Goal: Transaction & Acquisition: Book appointment/travel/reservation

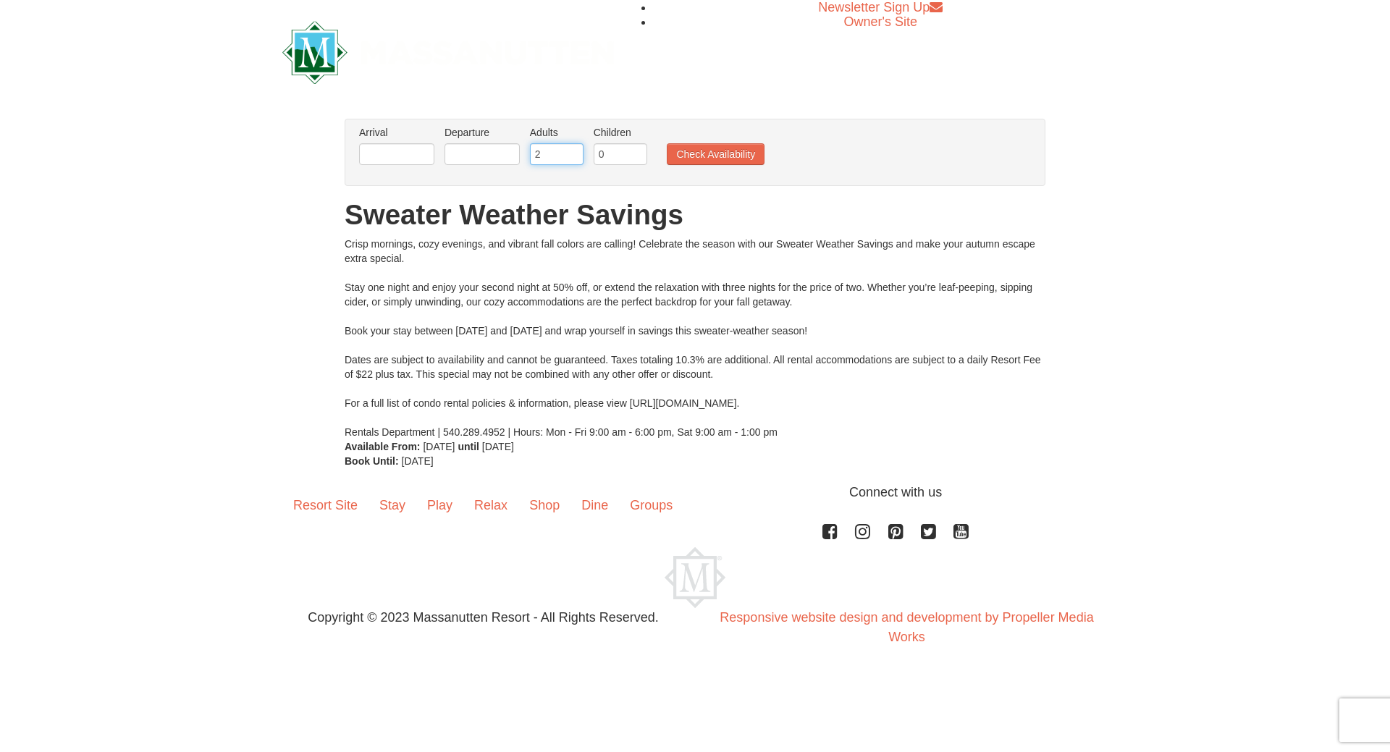
click at [545, 157] on input "2" at bounding box center [557, 154] width 54 height 22
click at [572, 151] on input "3" at bounding box center [557, 154] width 54 height 22
type input "4"
click at [572, 149] on input "4" at bounding box center [557, 154] width 54 height 22
click at [420, 159] on input "text" at bounding box center [396, 154] width 75 height 22
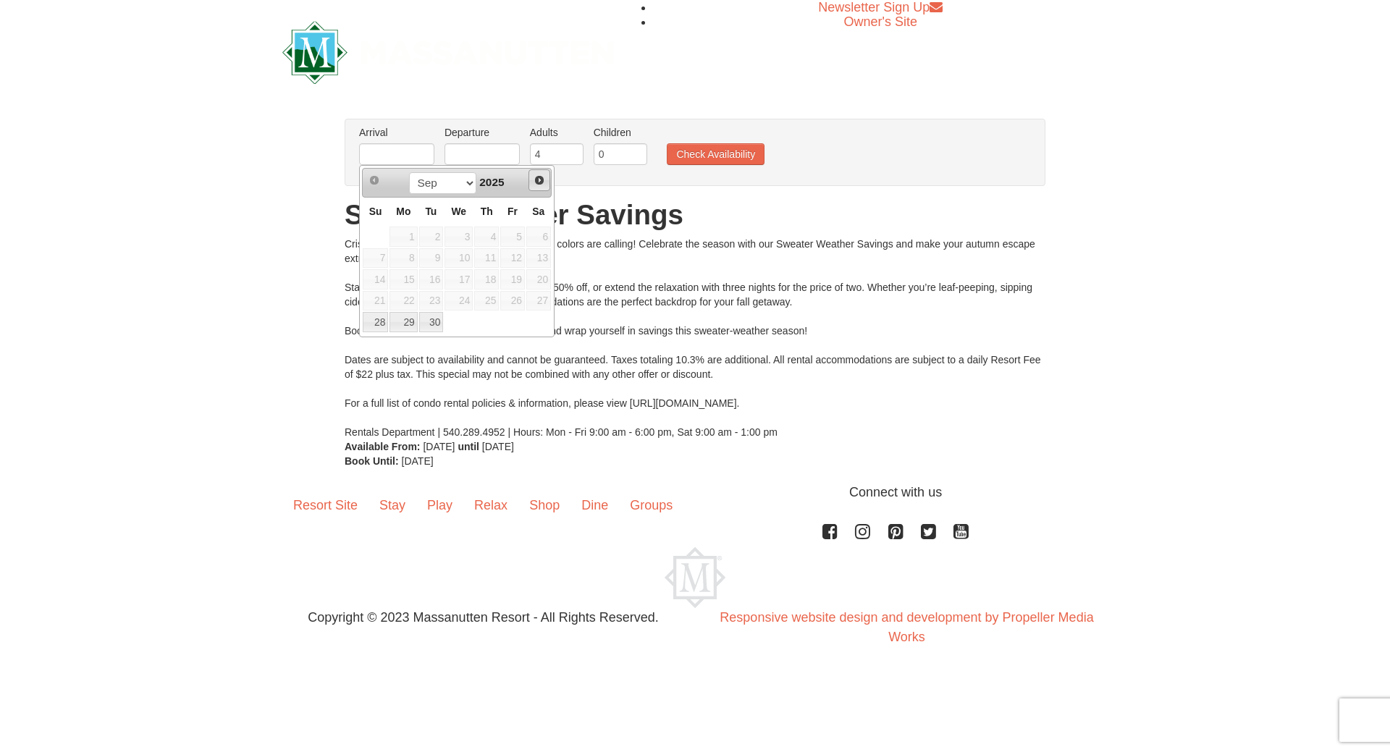
click at [541, 179] on span "Next" at bounding box center [539, 180] width 12 height 12
click at [515, 243] on link "3" at bounding box center [512, 237] width 25 height 20
type input "[DATE]"
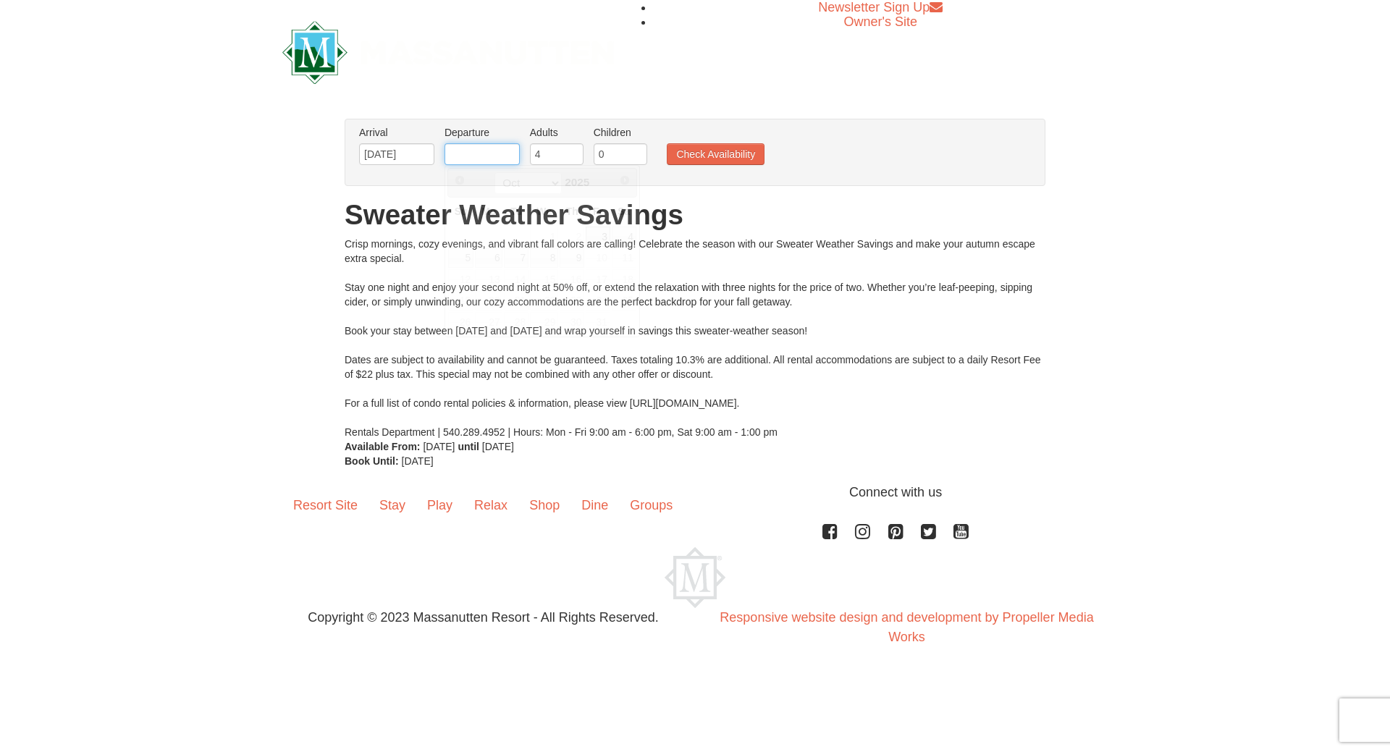
click at [504, 153] on input "text" at bounding box center [481, 154] width 75 height 22
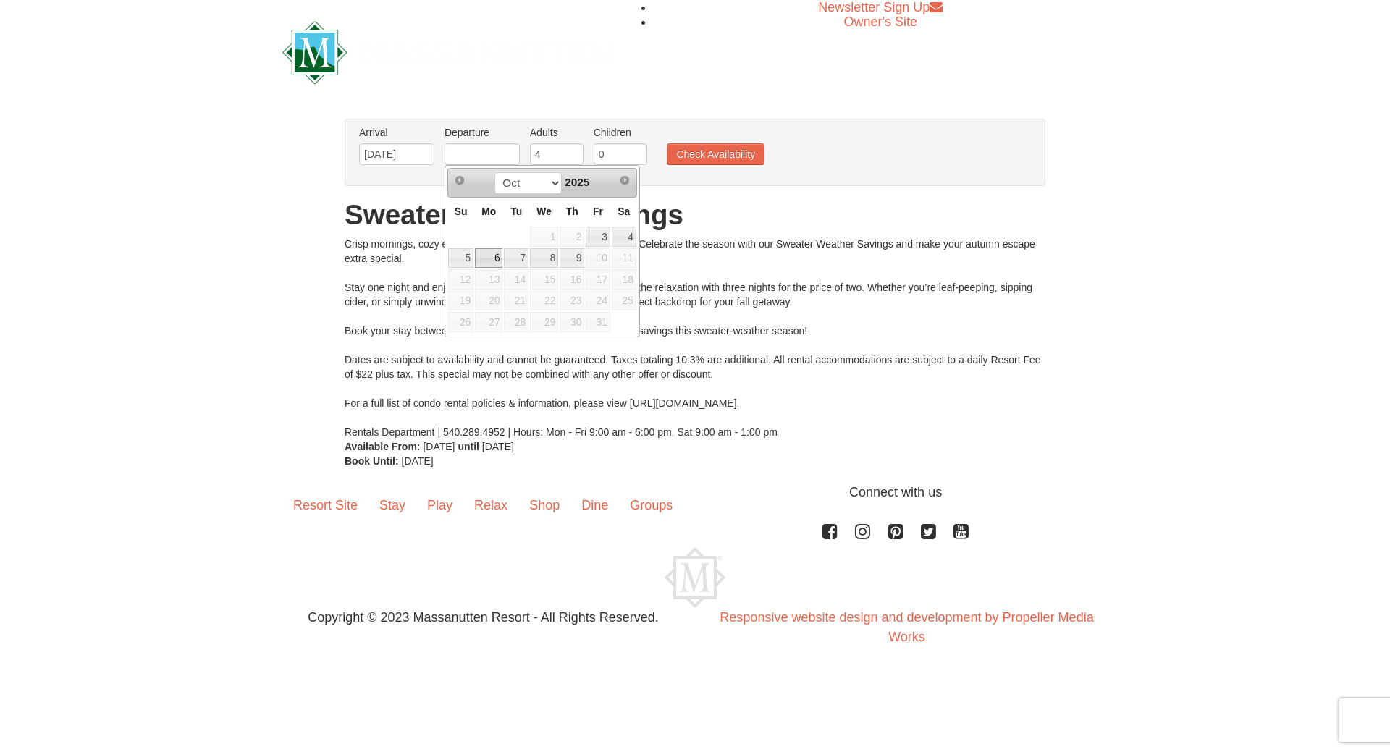
click at [480, 261] on link "6" at bounding box center [489, 258] width 28 height 20
type input "[DATE]"
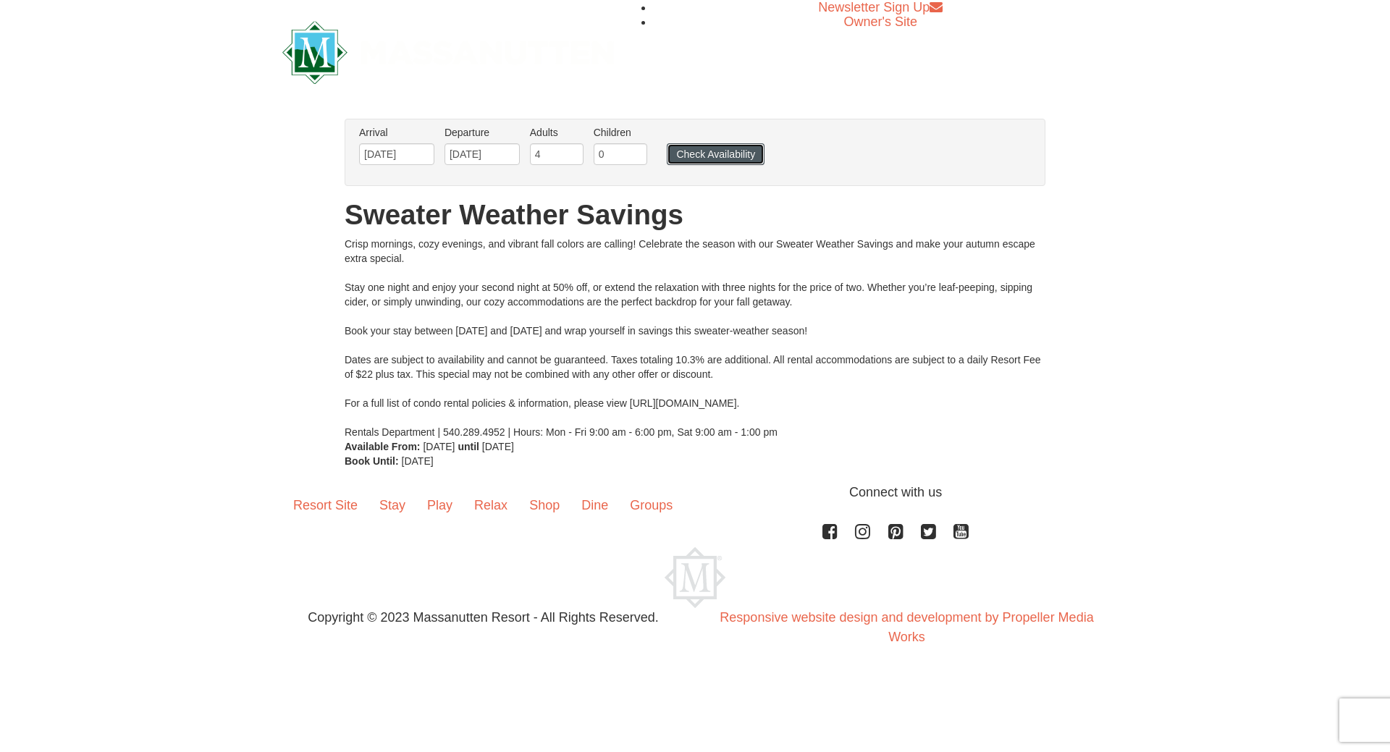
click at [711, 156] on button "Check Availability" at bounding box center [716, 154] width 98 height 22
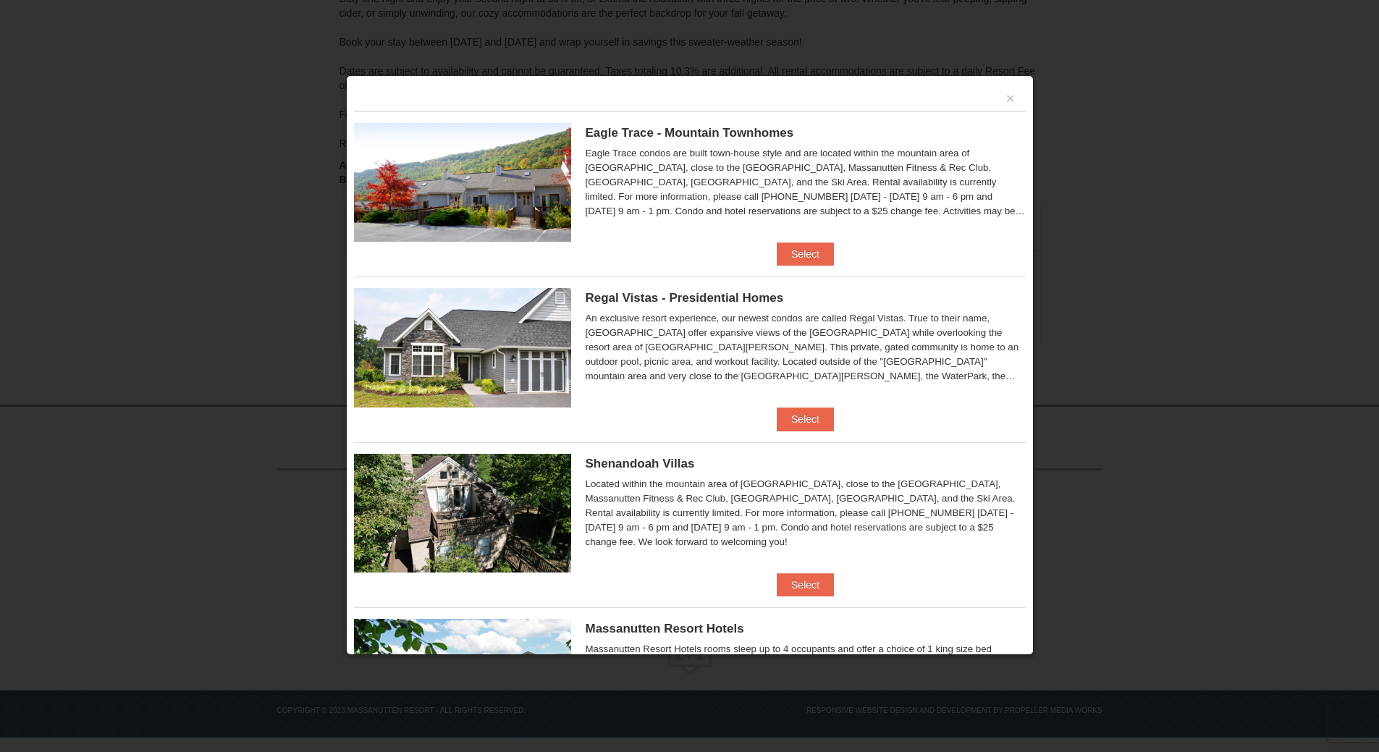
scroll to position [253, 0]
click at [796, 250] on button "Select" at bounding box center [805, 253] width 57 height 23
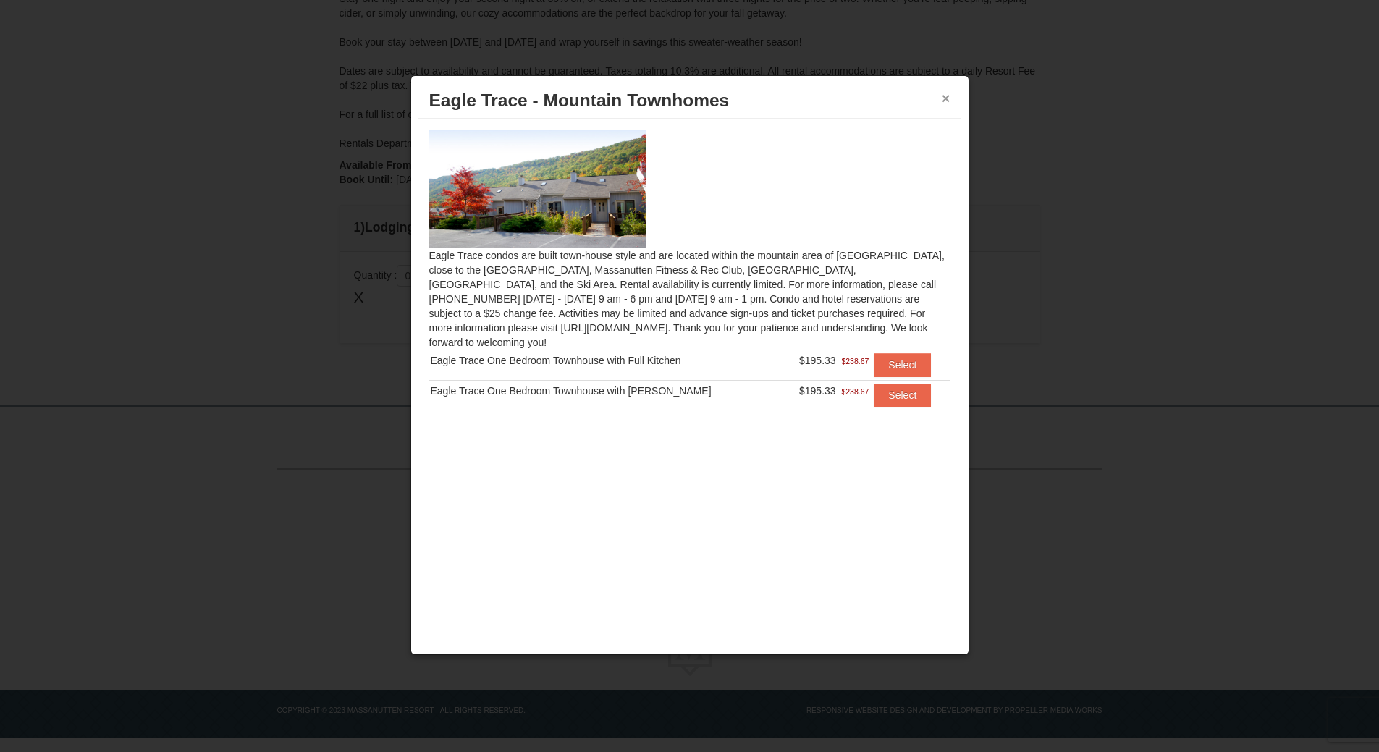
click at [945, 98] on button "×" at bounding box center [946, 98] width 9 height 14
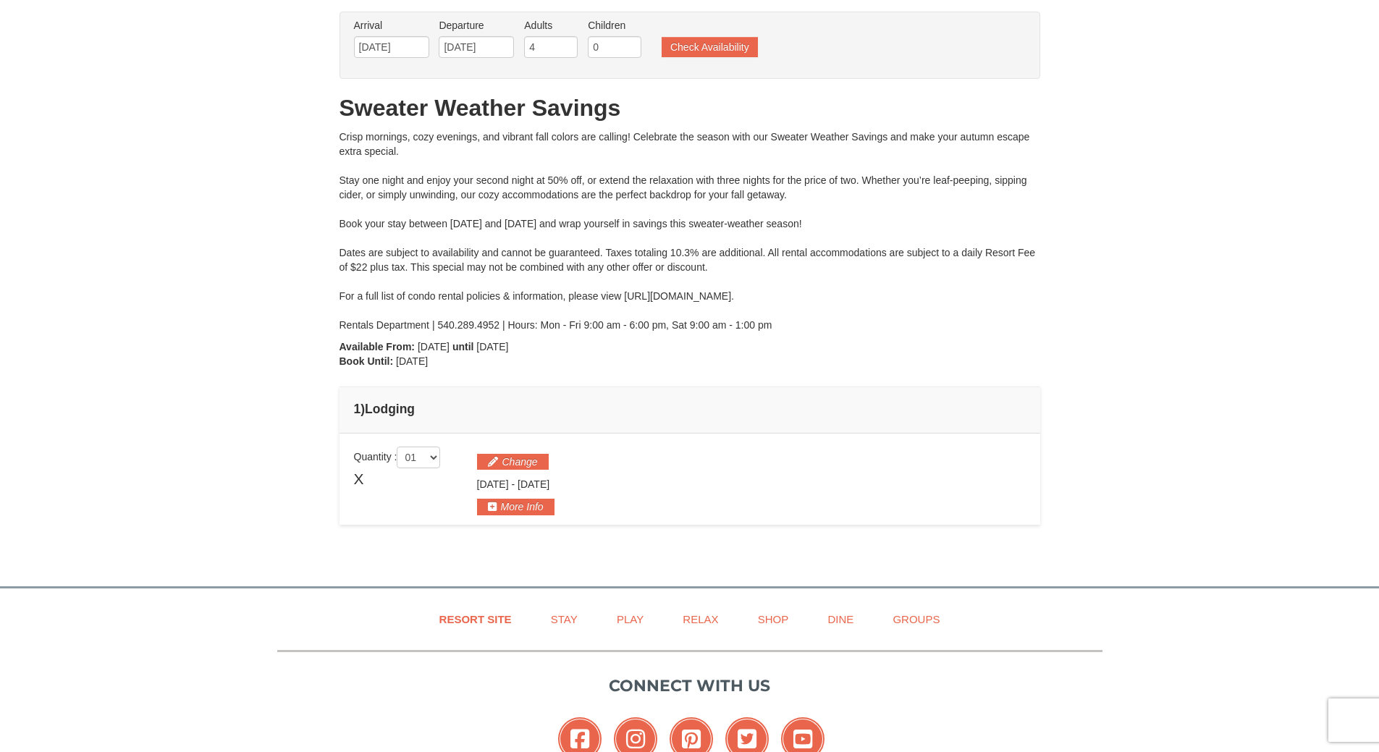
scroll to position [72, 0]
click at [701, 47] on button "Check Availability" at bounding box center [710, 46] width 96 height 20
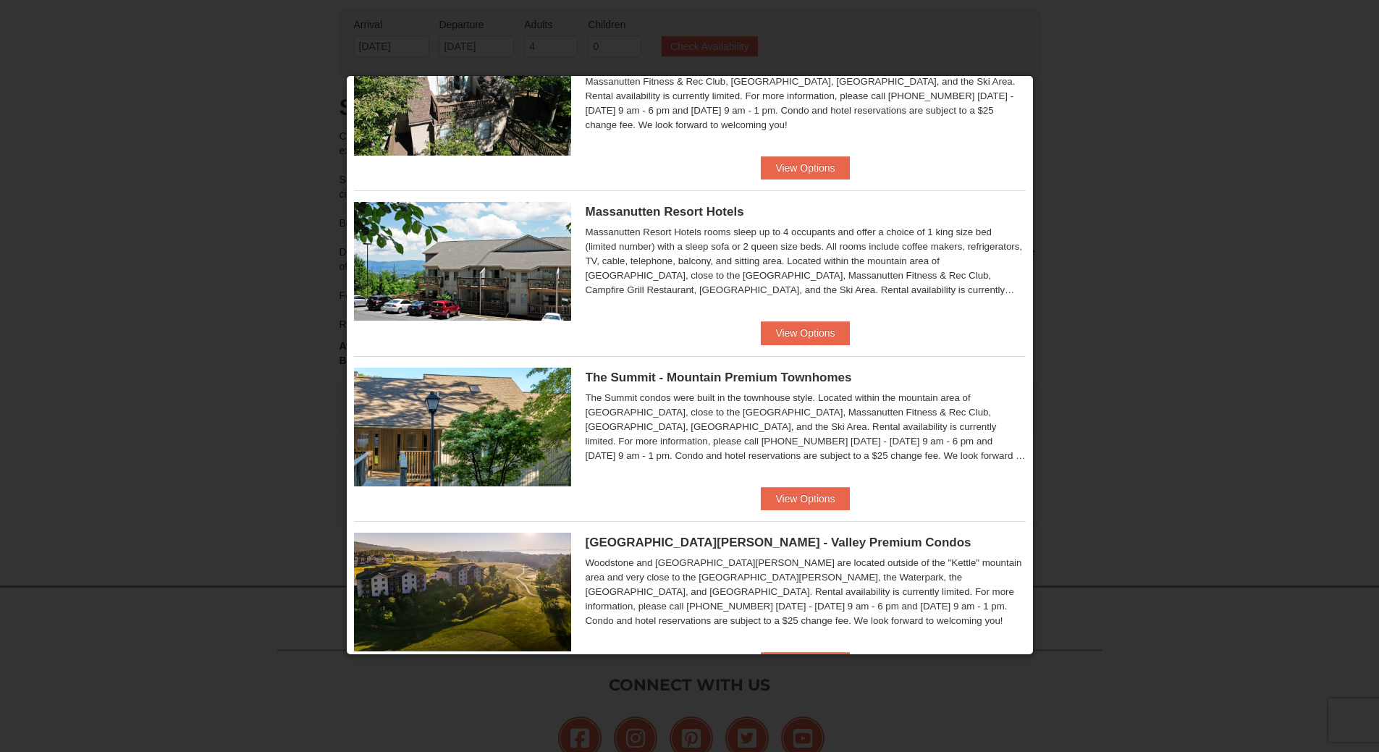
scroll to position [434, 0]
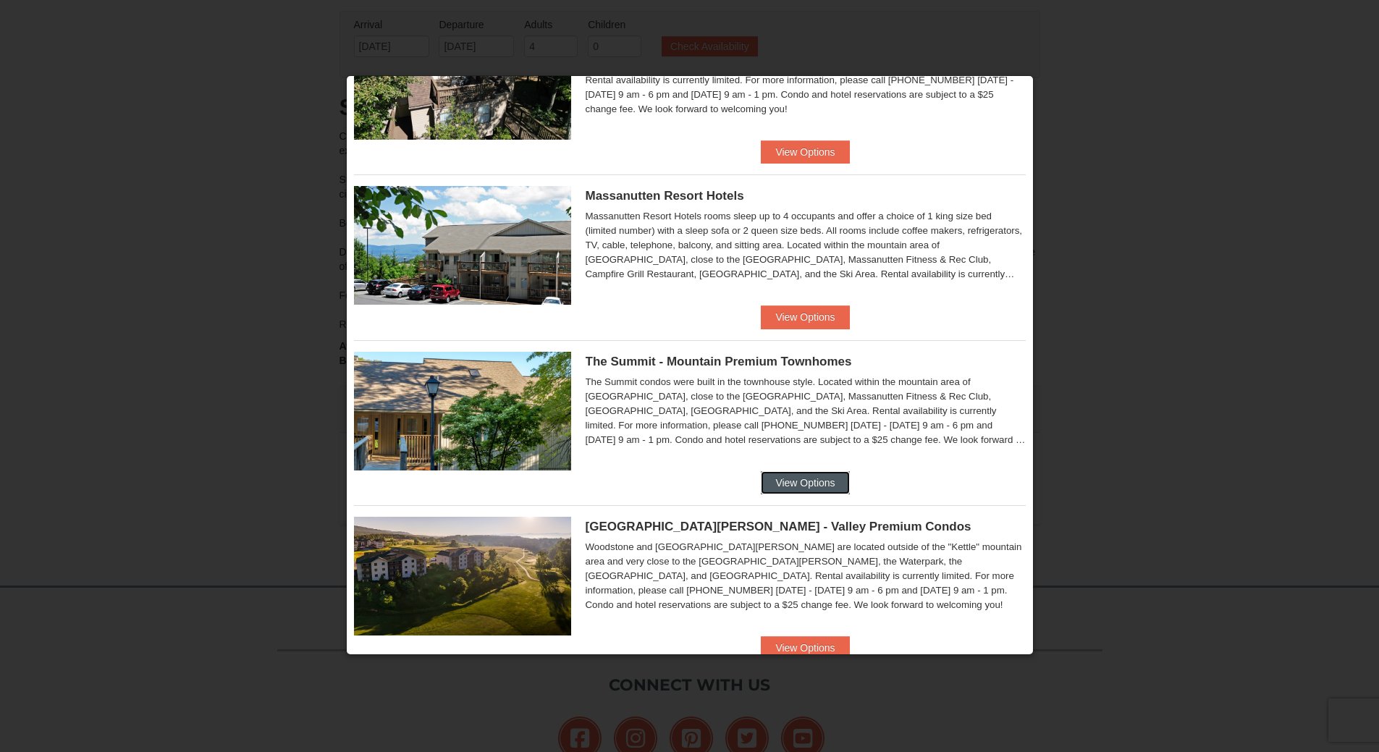
click at [817, 489] on button "View Options" at bounding box center [805, 482] width 88 height 23
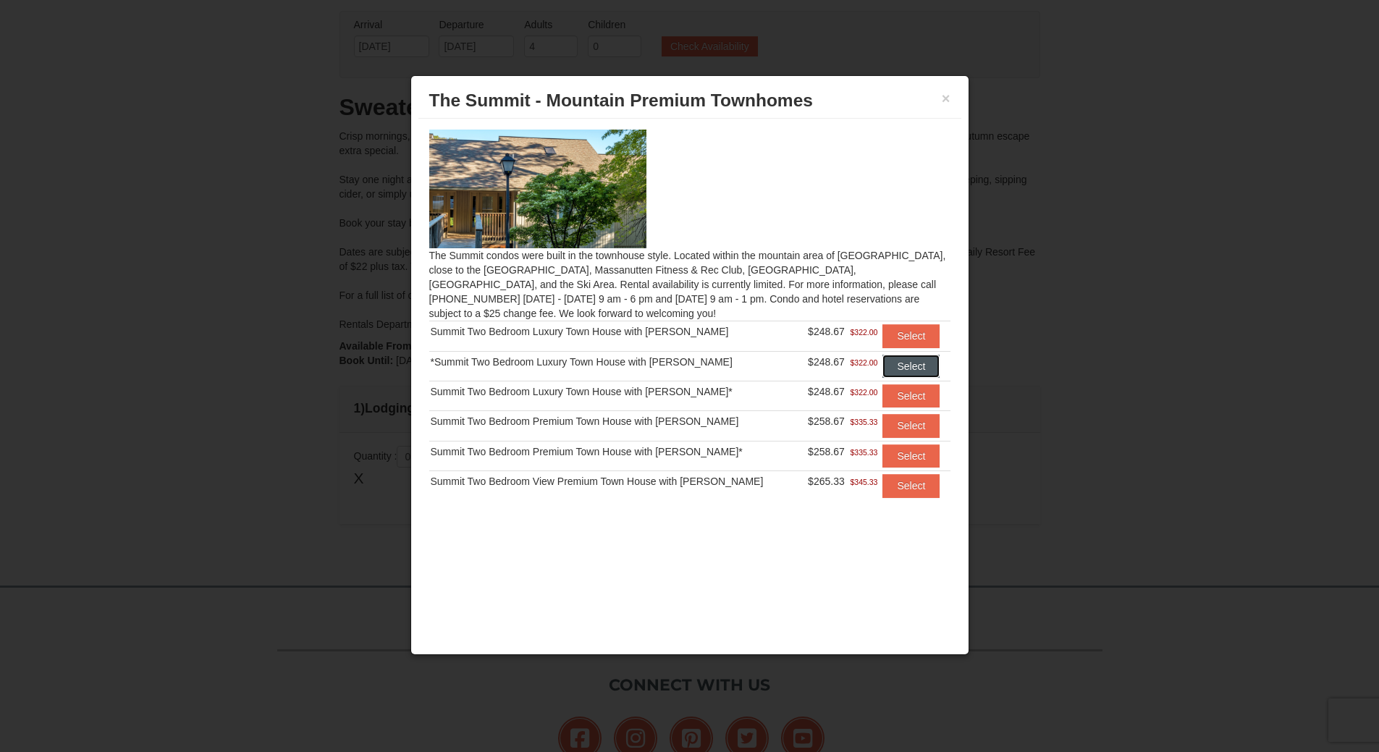
click at [921, 368] on button "Select" at bounding box center [910, 366] width 57 height 23
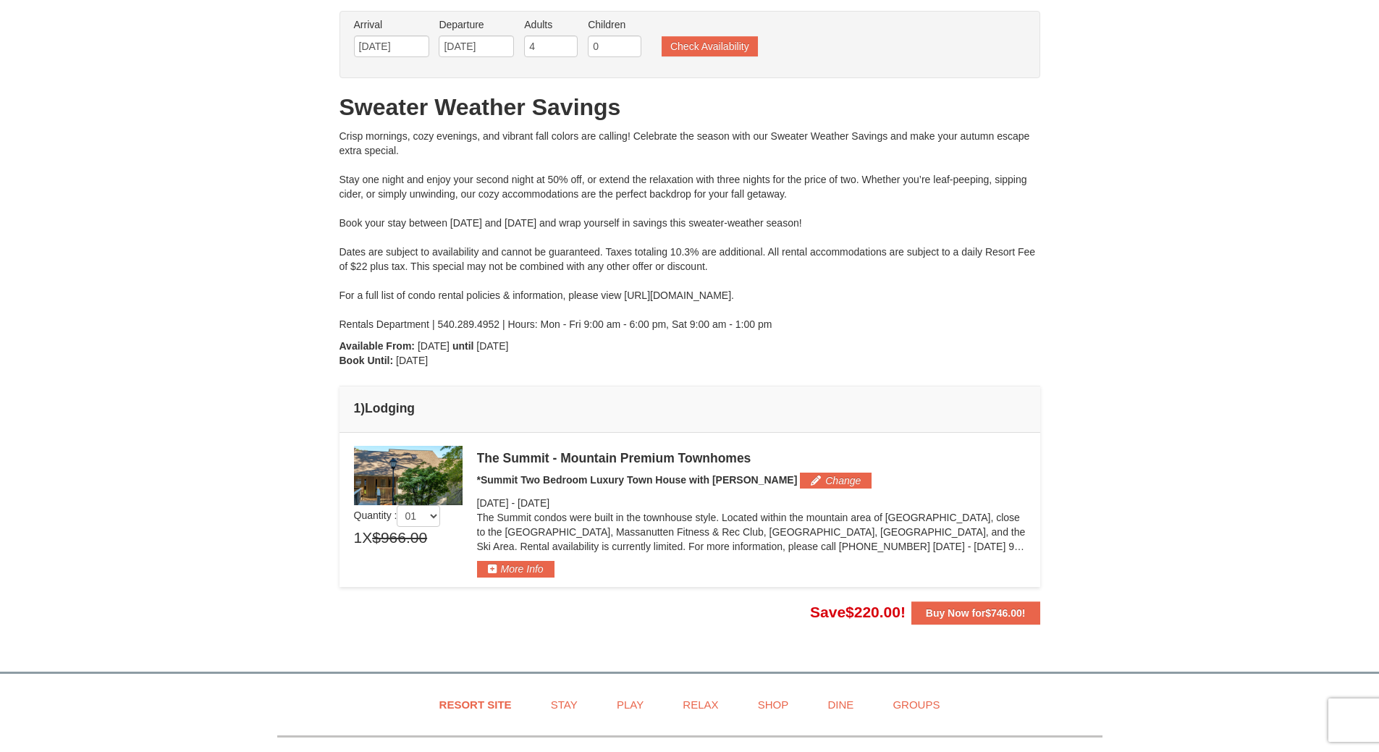
scroll to position [0, 0]
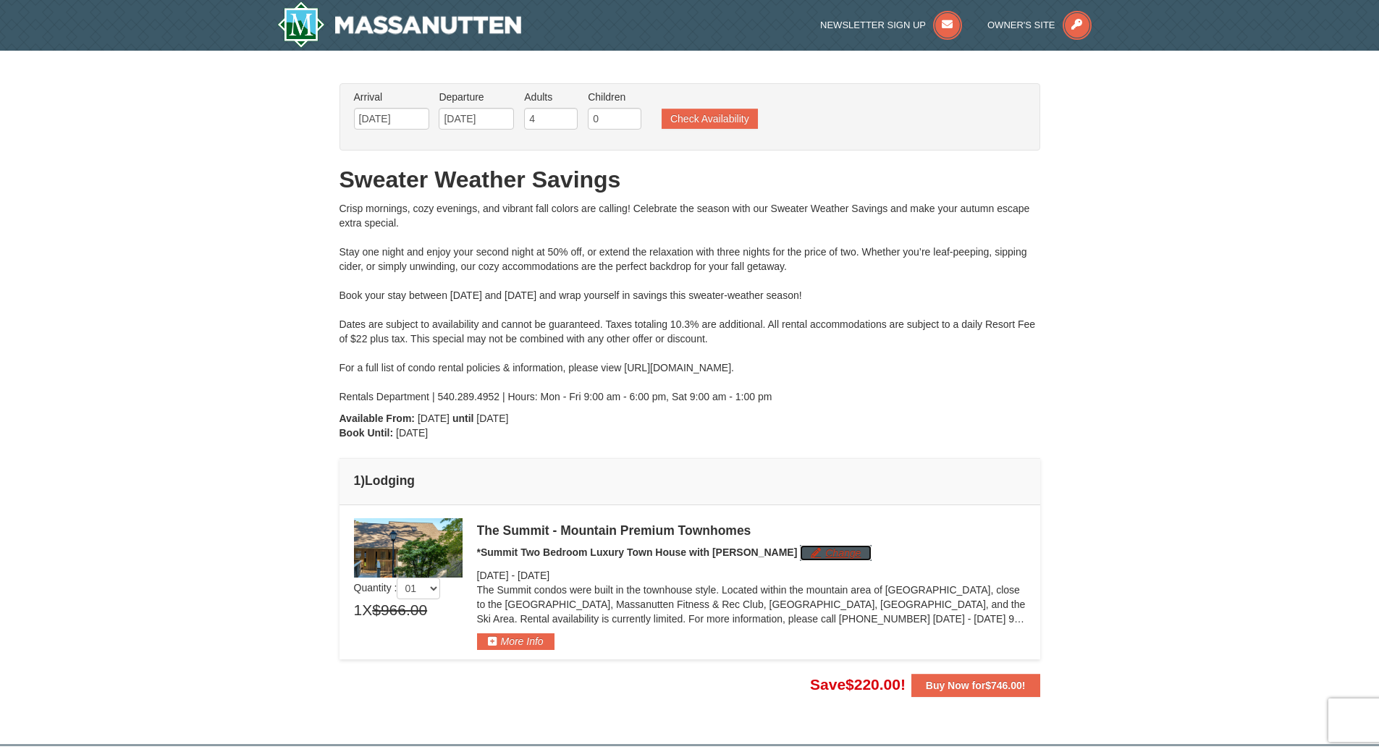
click at [800, 556] on button "Change" at bounding box center [836, 553] width 72 height 16
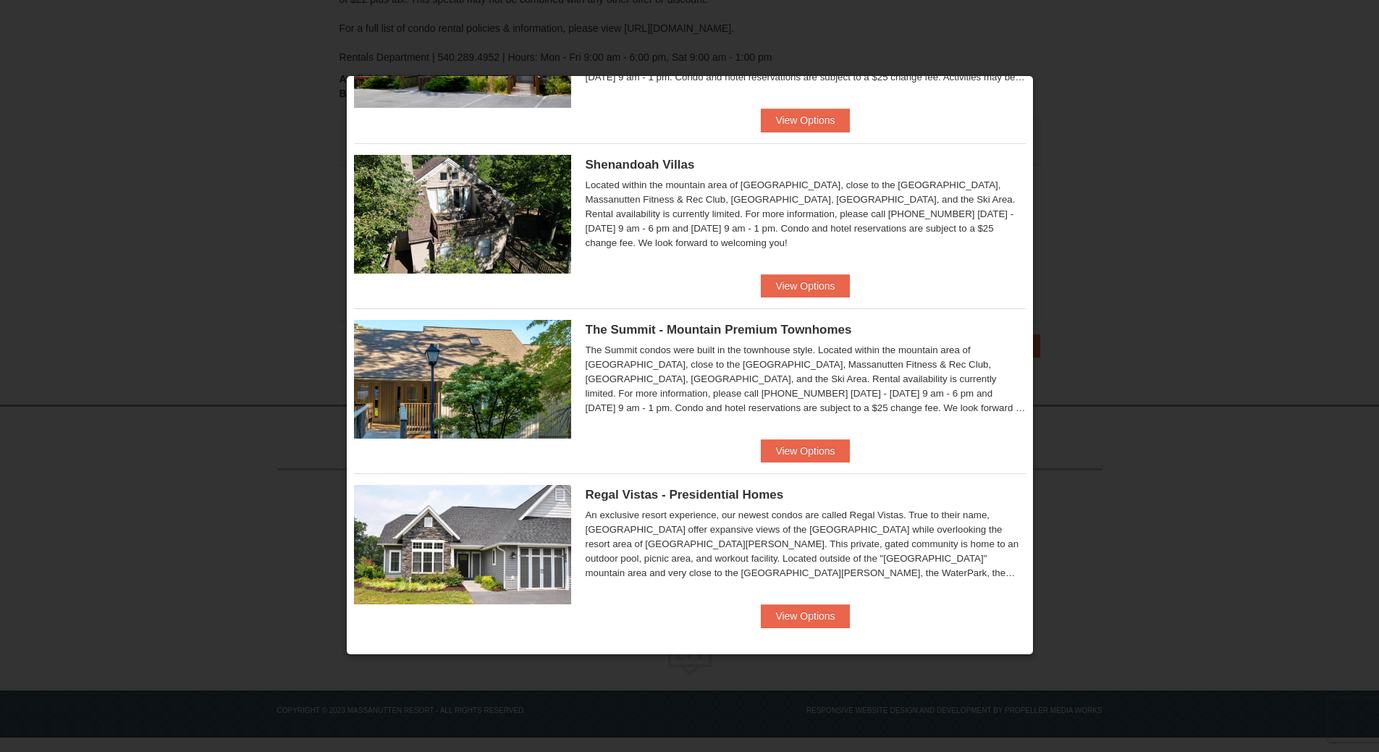
scroll to position [638, 0]
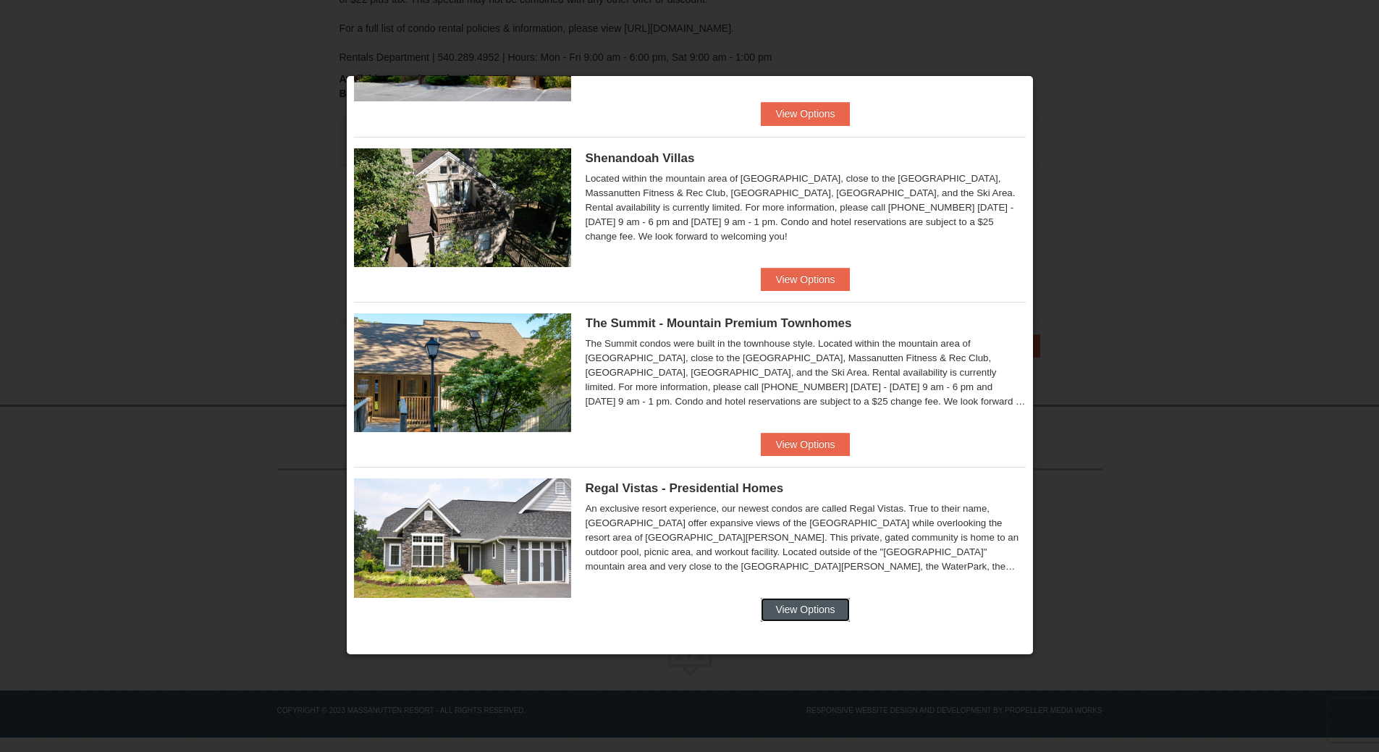
click at [814, 607] on button "View Options" at bounding box center [805, 609] width 88 height 23
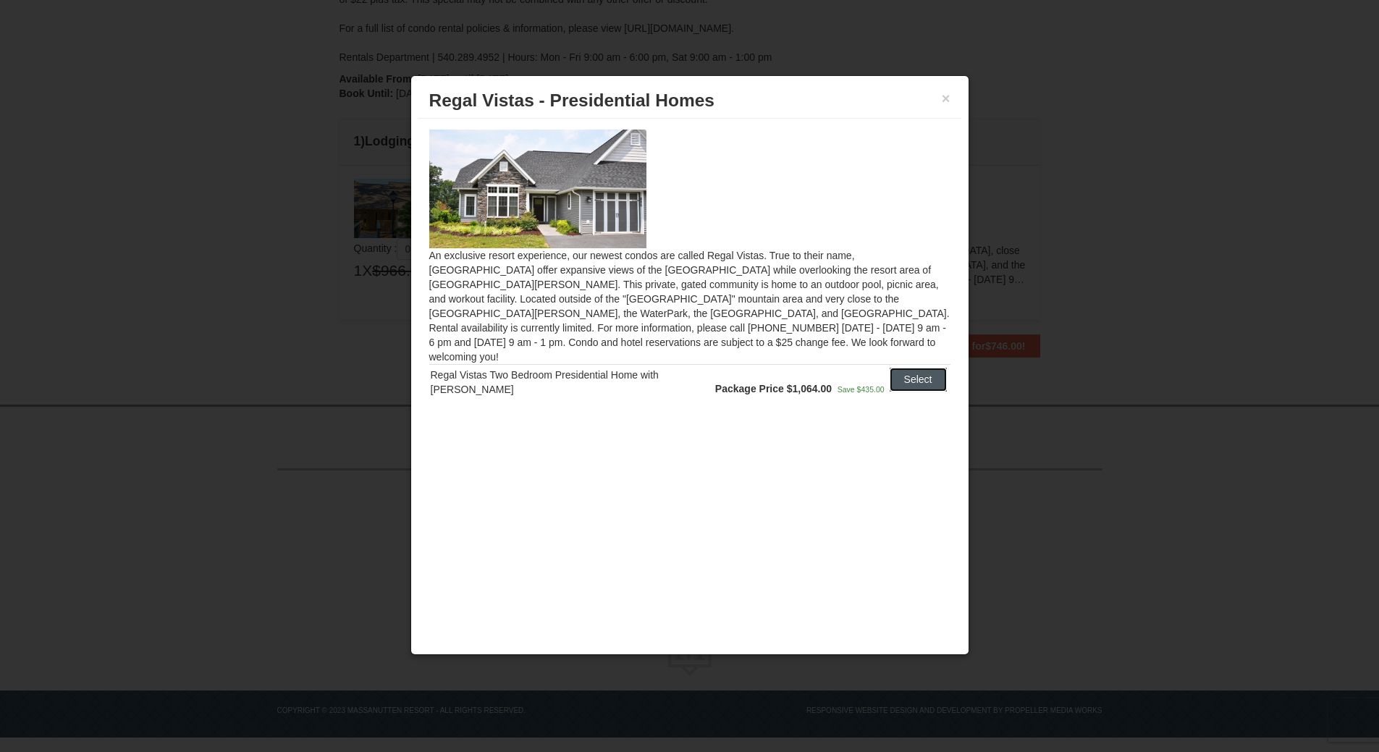
click at [921, 368] on button "Select" at bounding box center [918, 379] width 57 height 23
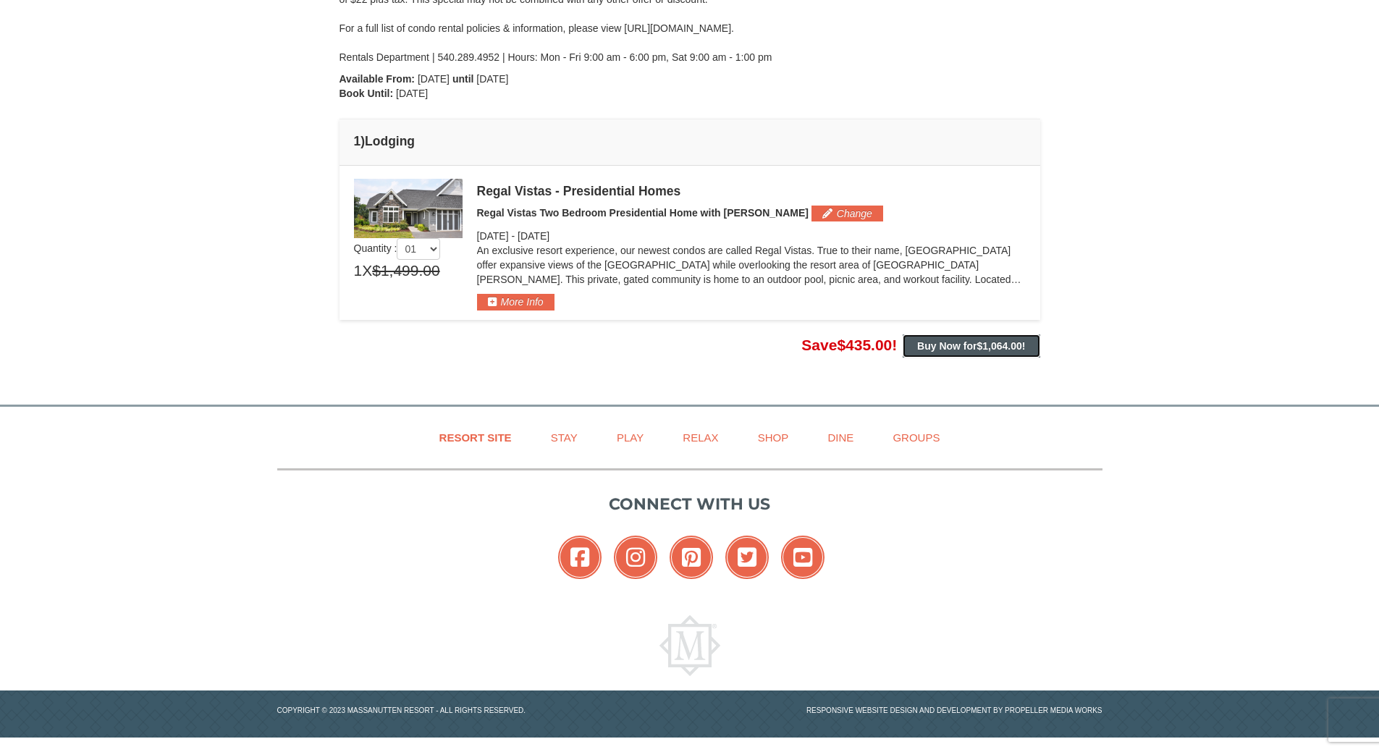
click at [956, 349] on strong "Buy Now for $1,064.00 !" at bounding box center [971, 346] width 108 height 12
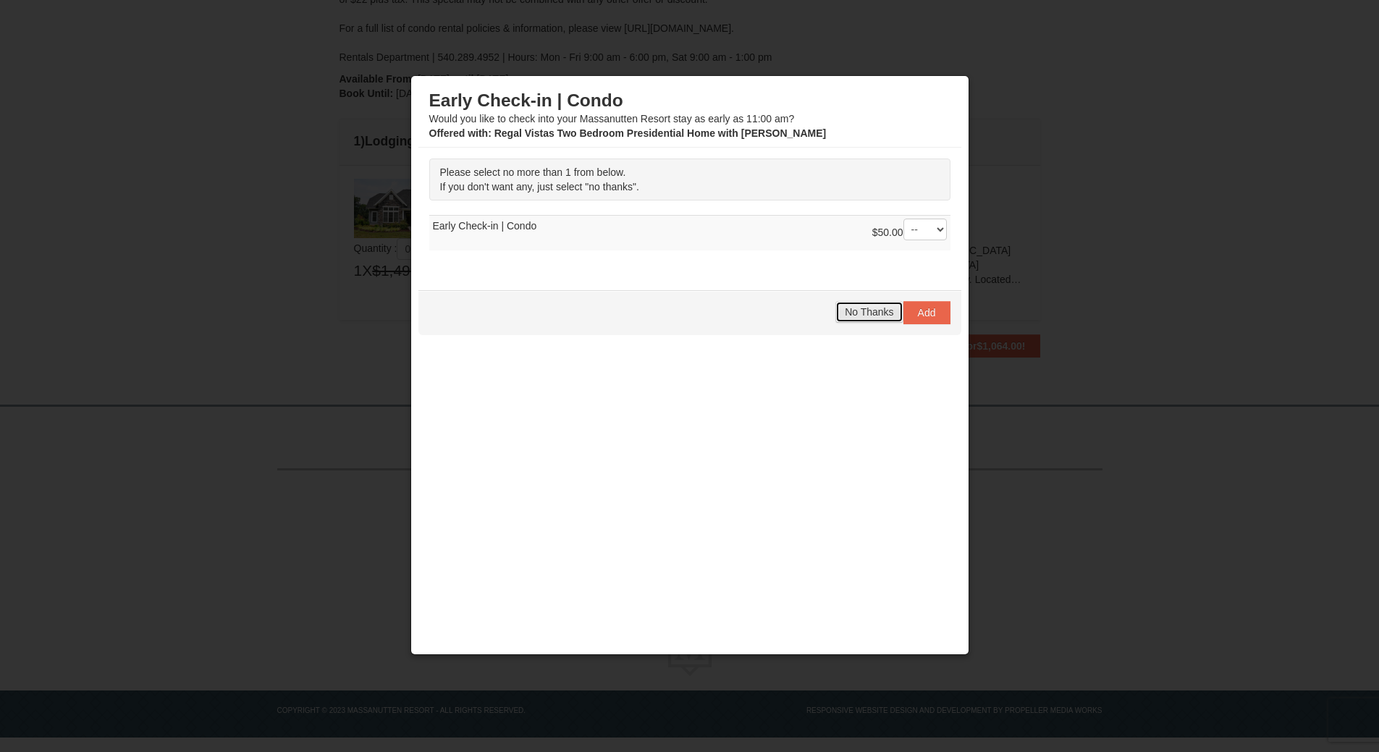
click at [877, 301] on button "No Thanks" at bounding box center [868, 312] width 67 height 22
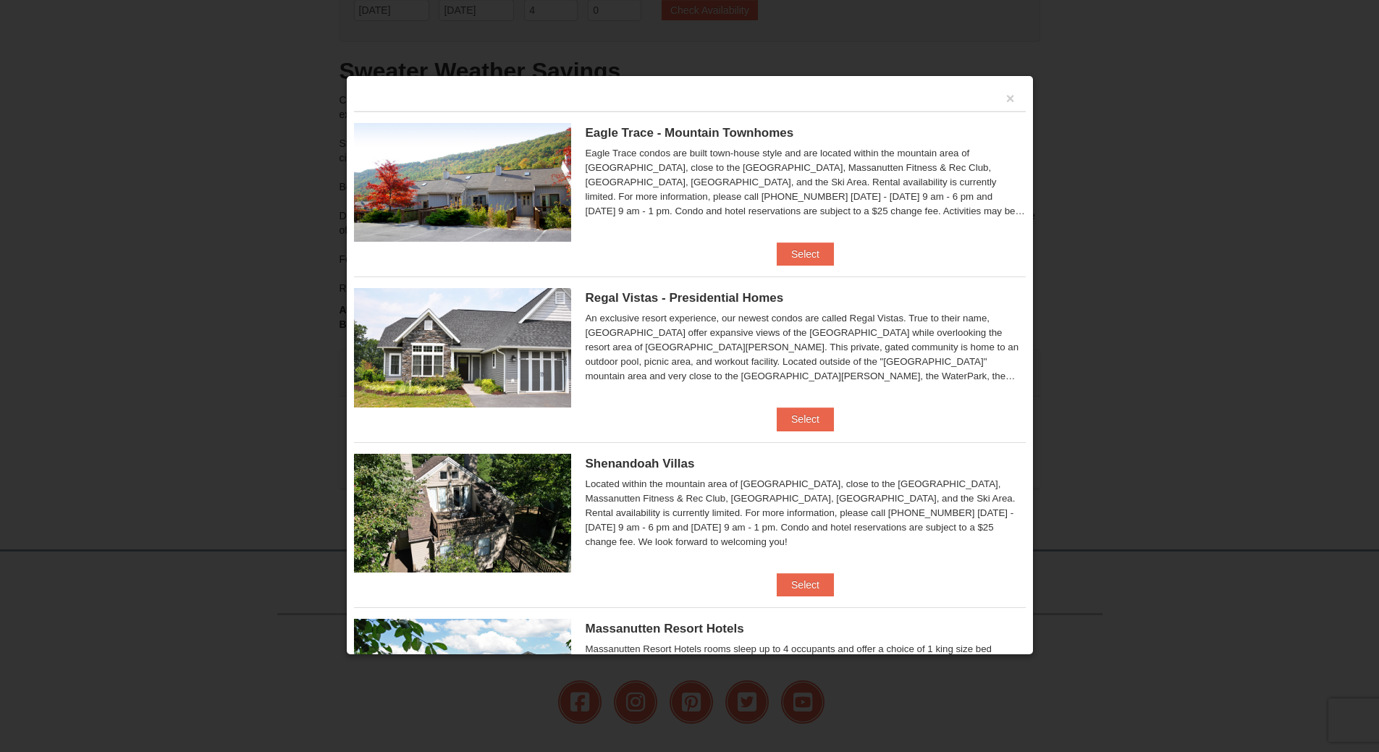
click at [1005, 101] on div "×" at bounding box center [690, 97] width 672 height 28
click at [1006, 98] on button "×" at bounding box center [1010, 98] width 9 height 14
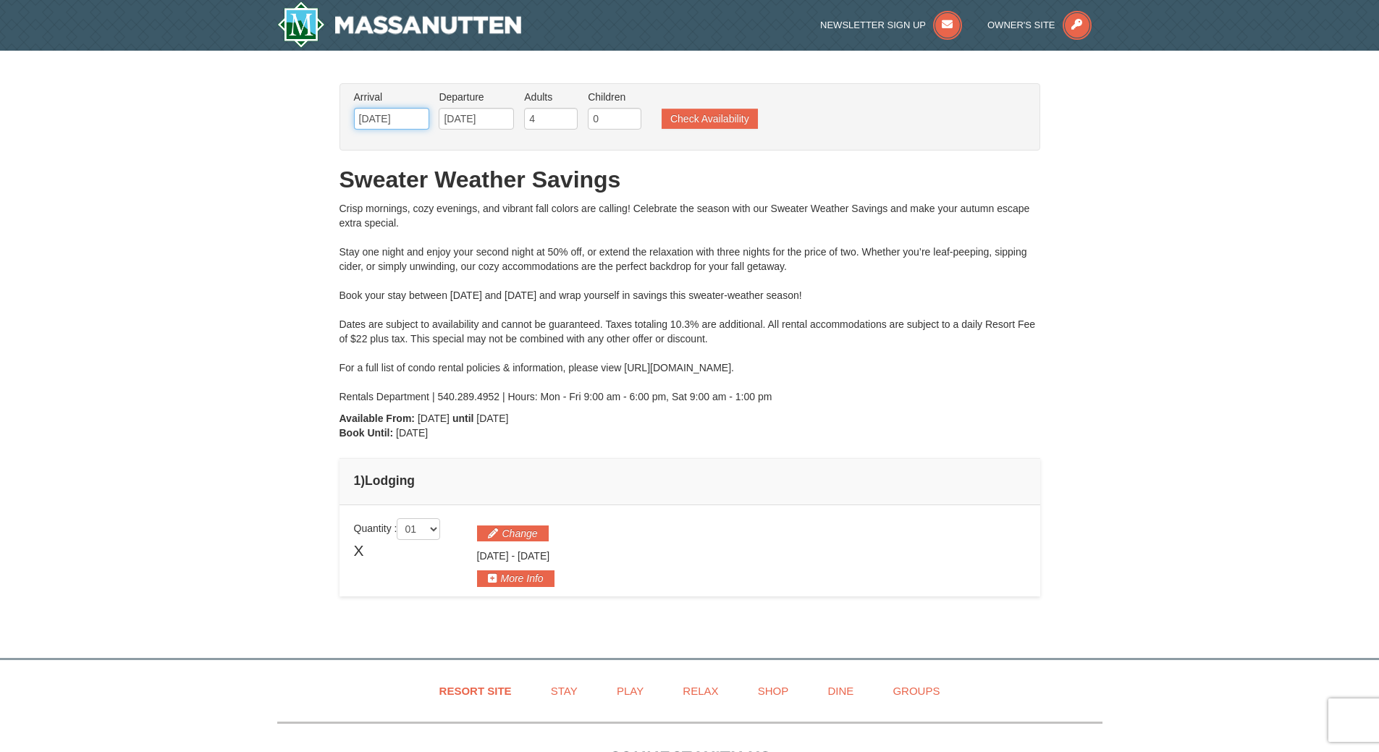
click at [398, 123] on input "[DATE]" at bounding box center [391, 119] width 75 height 22
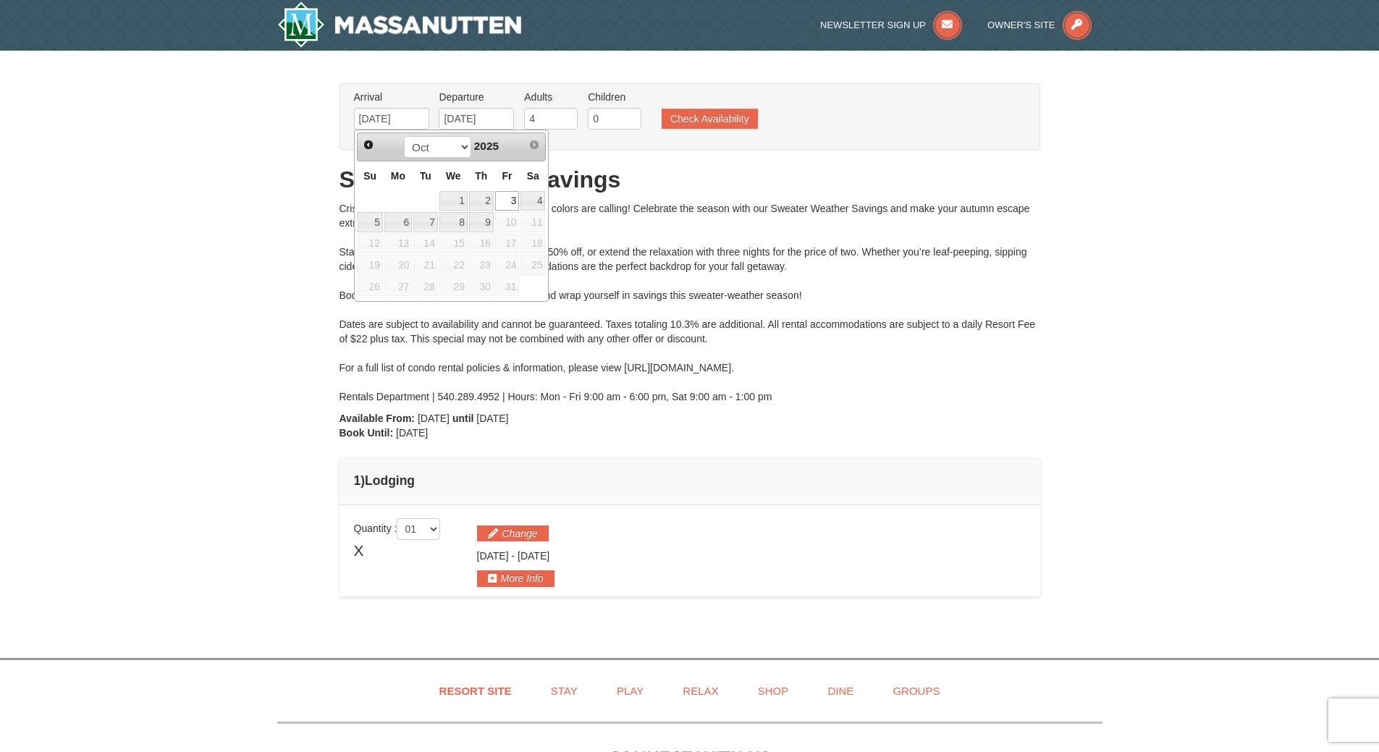
click at [798, 526] on h5 "Change" at bounding box center [751, 534] width 549 height 16
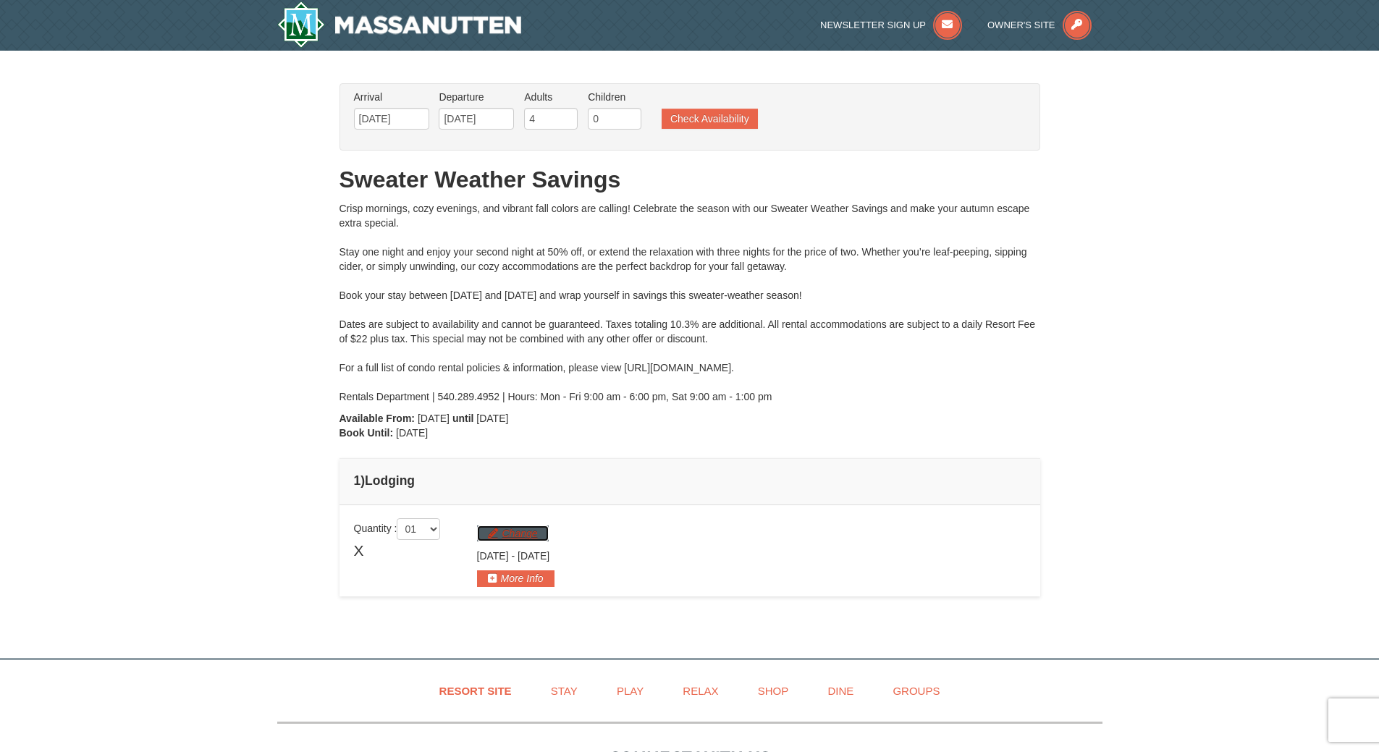
click at [537, 530] on button "Change" at bounding box center [513, 534] width 72 height 16
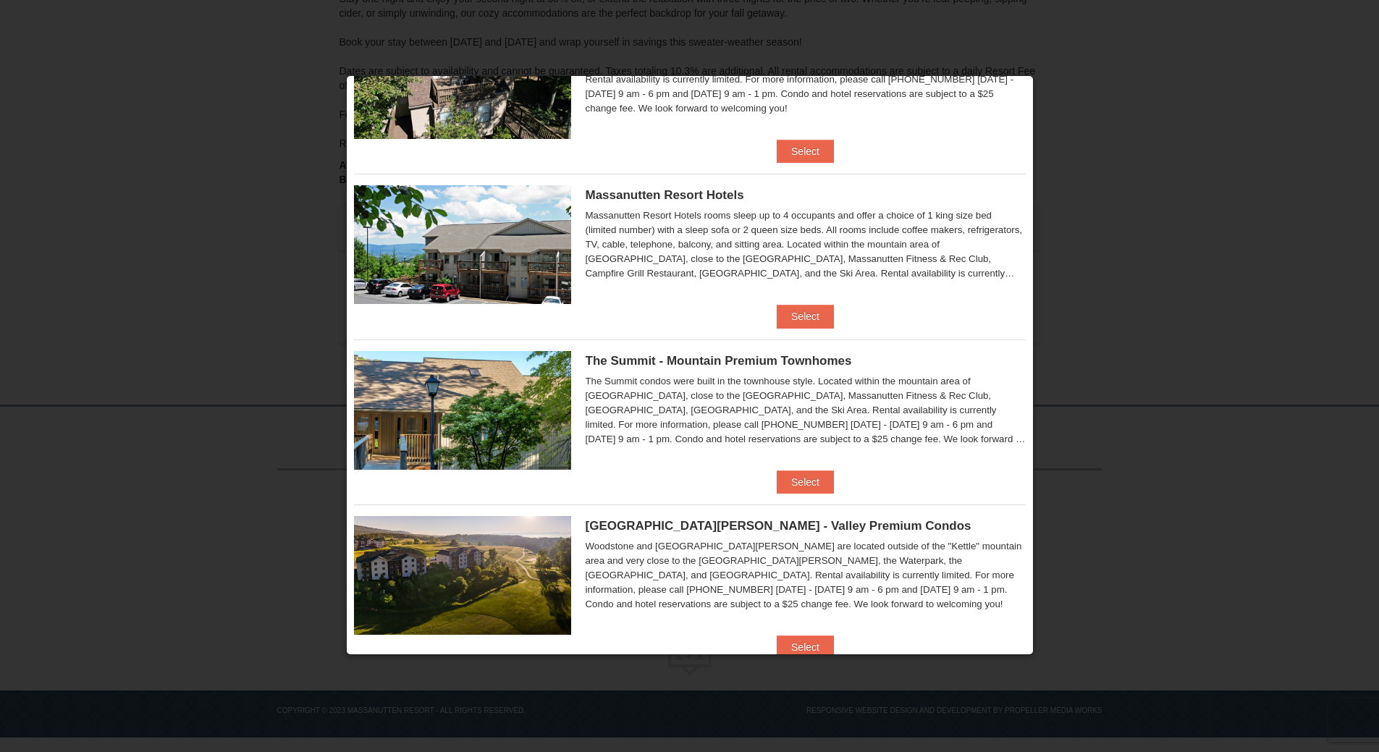
scroll to position [434, 0]
click at [808, 485] on button "Select" at bounding box center [805, 481] width 57 height 23
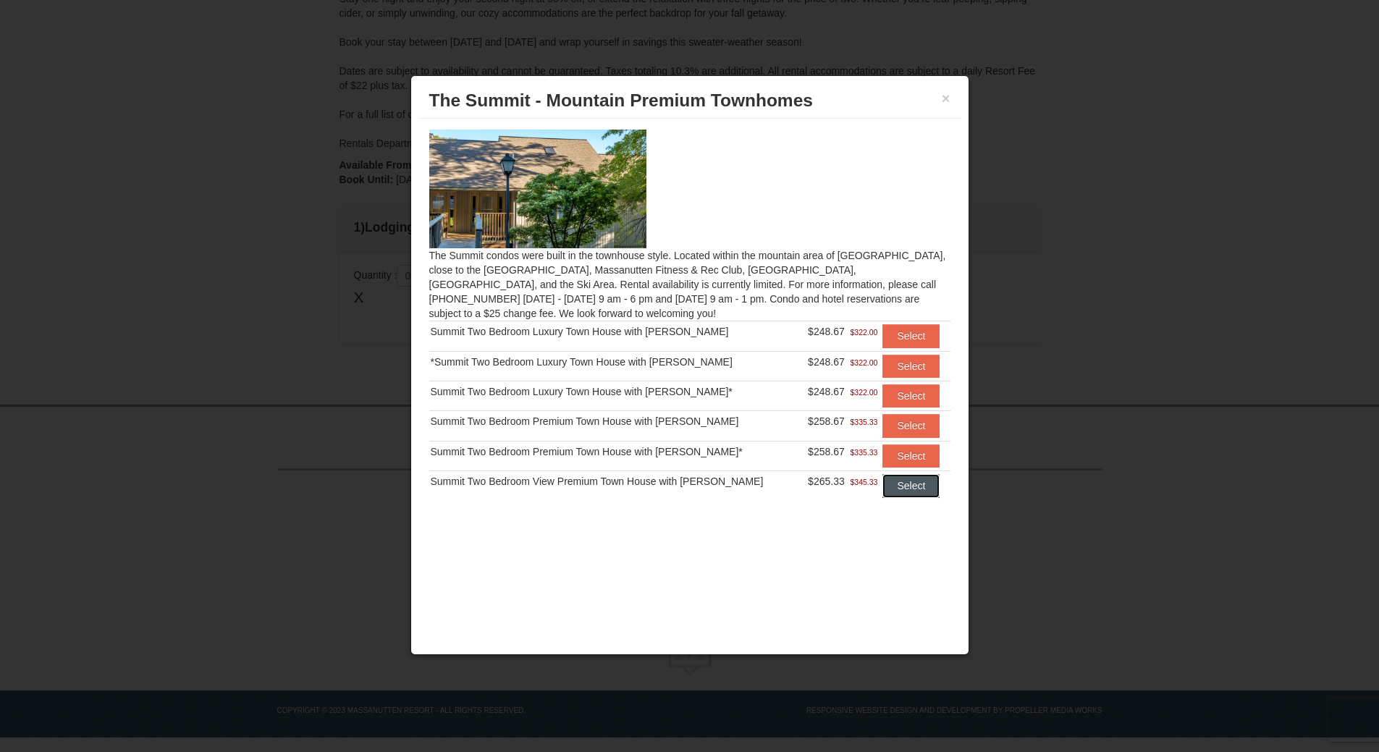
click at [915, 497] on button "Select" at bounding box center [910, 485] width 57 height 23
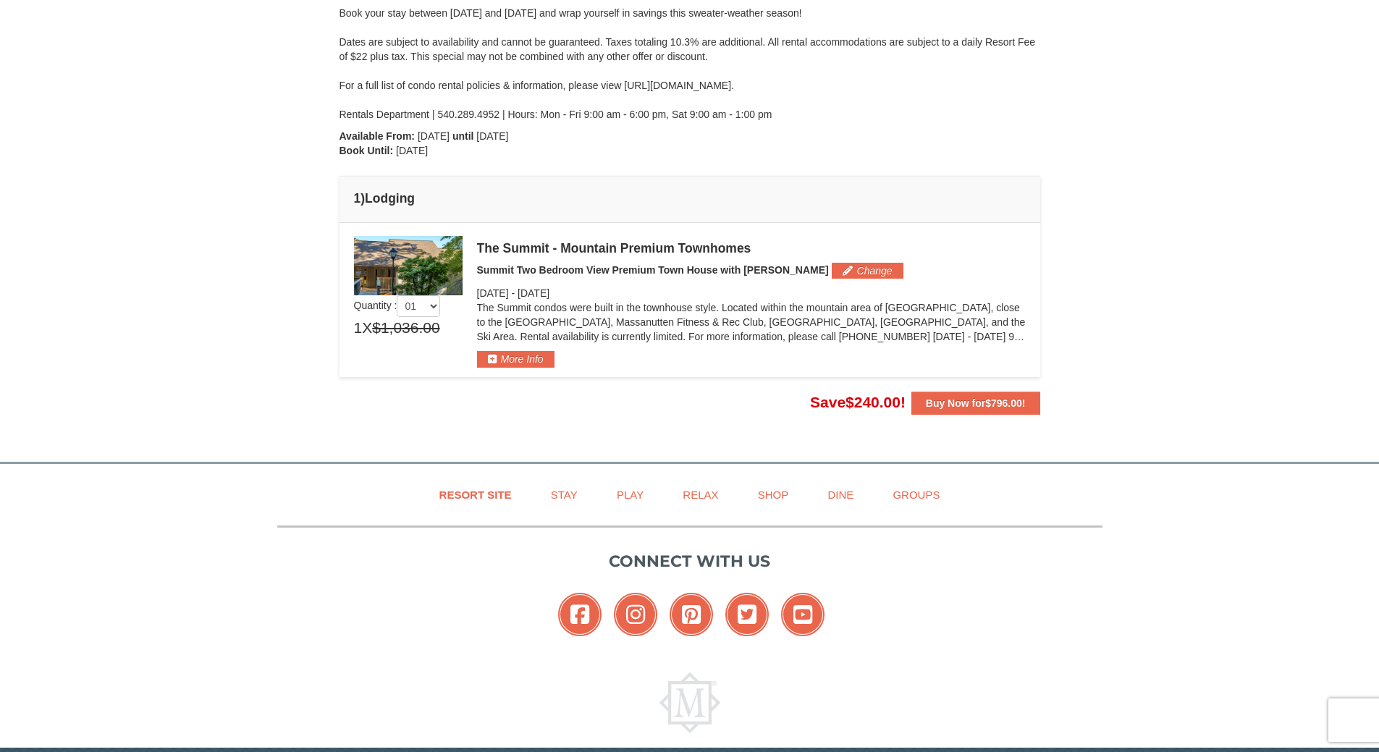
scroll to position [290, 0]
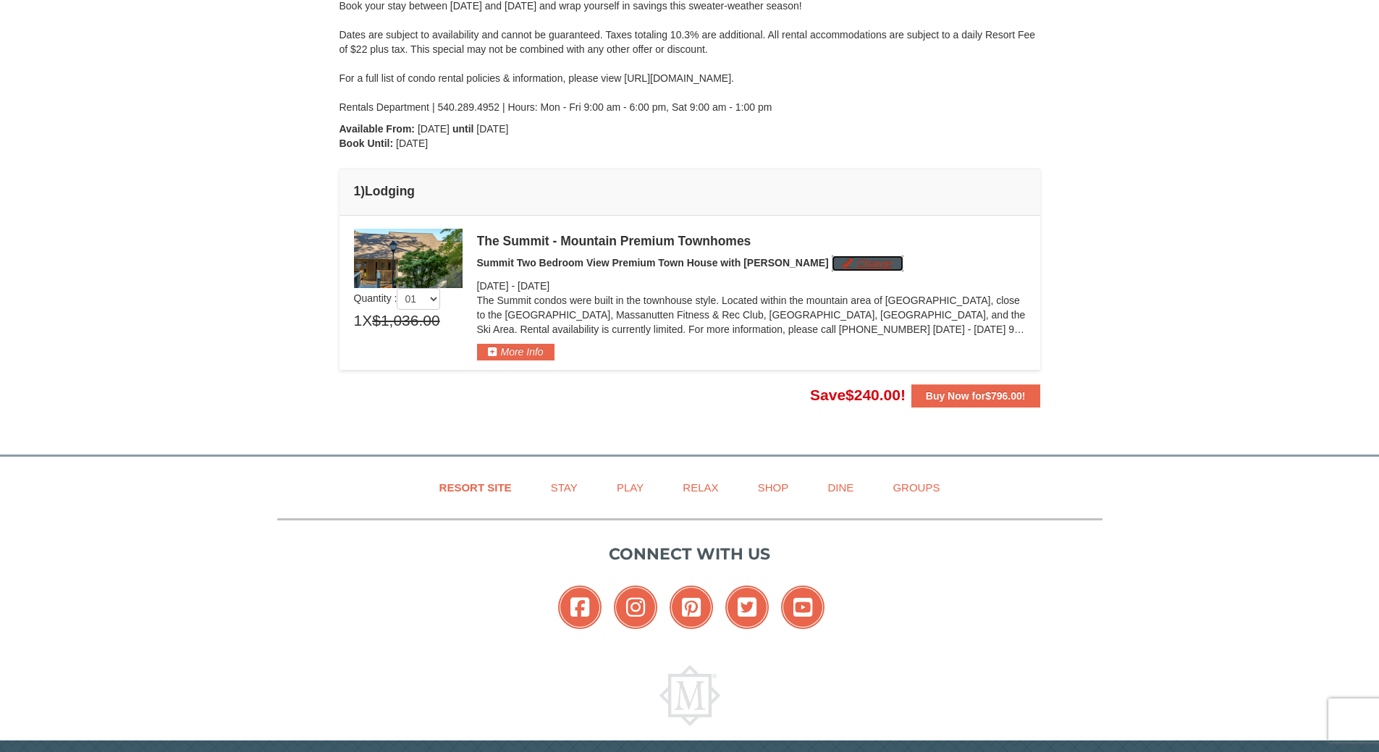
click at [832, 270] on button "Change" at bounding box center [868, 264] width 72 height 16
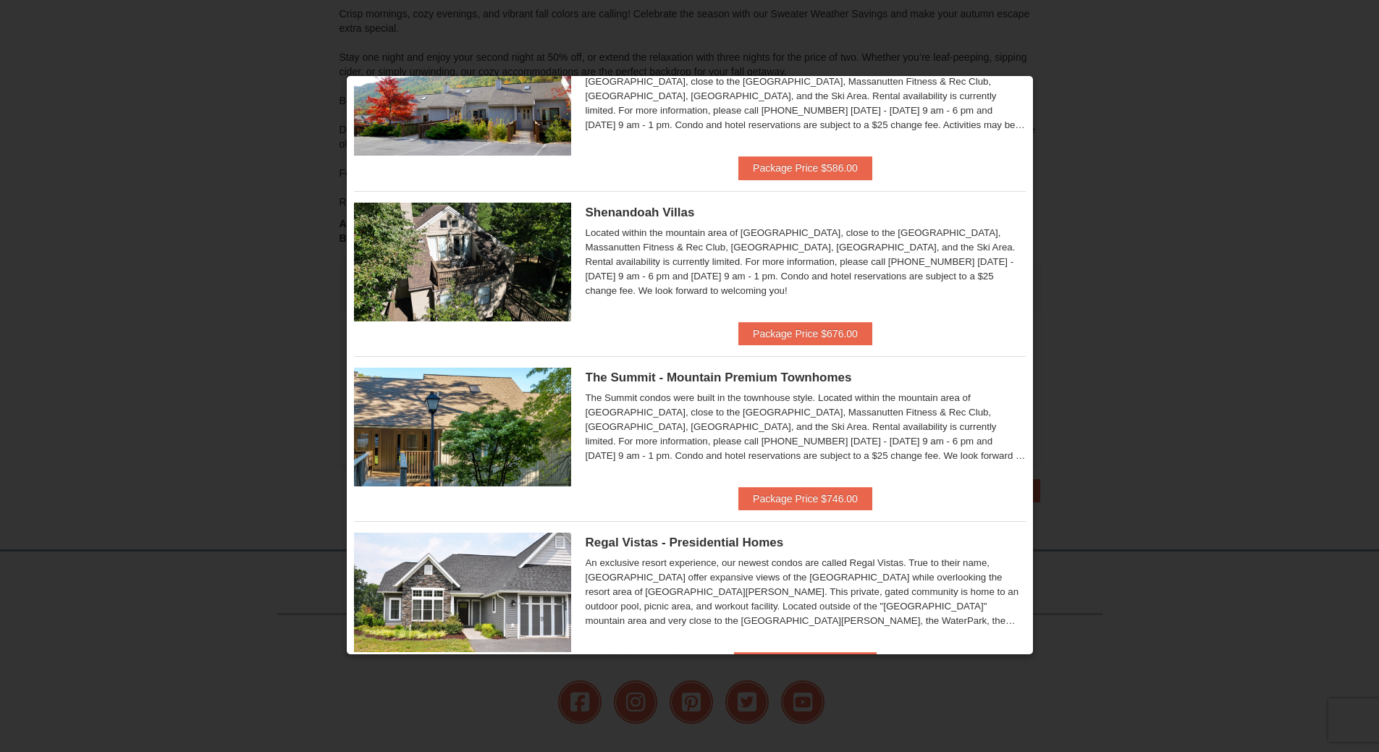
scroll to position [636, 0]
